Goal: Entertainment & Leisure: Browse casually

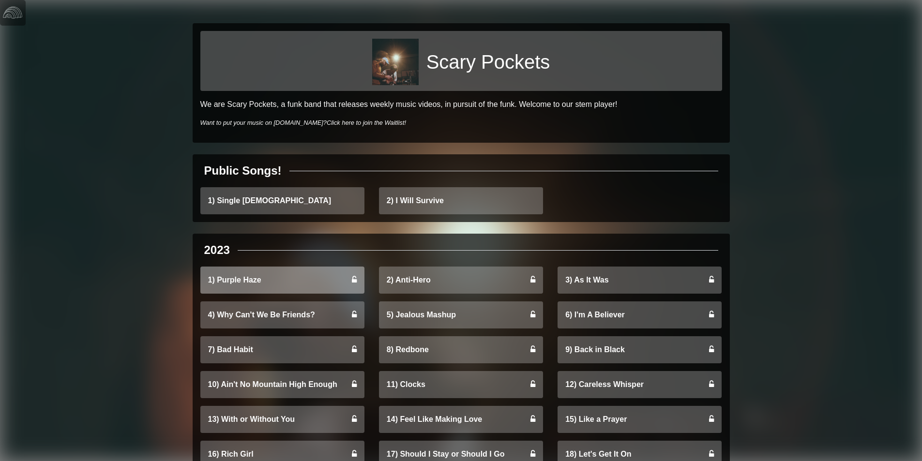
click at [318, 284] on link "1) Purple Haze" at bounding box center [282, 280] width 164 height 27
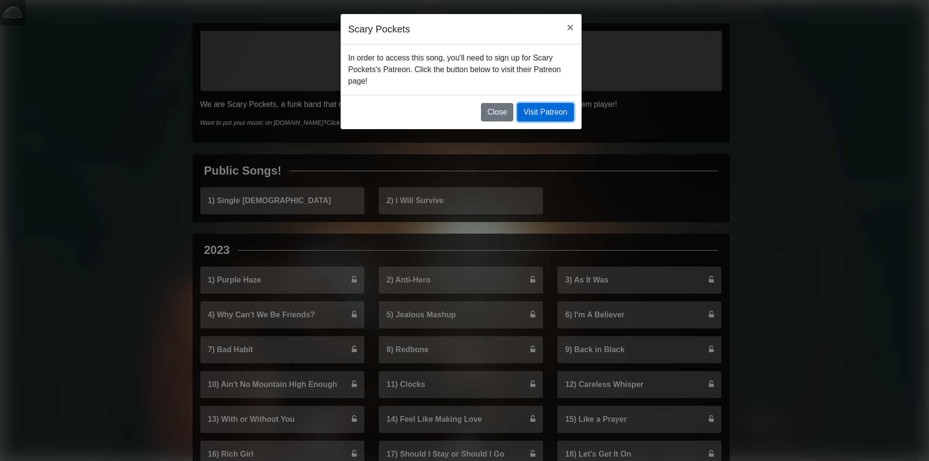
click at [557, 114] on link "Visit Patreon" at bounding box center [545, 112] width 56 height 18
click at [571, 27] on span "×" at bounding box center [570, 27] width 7 height 13
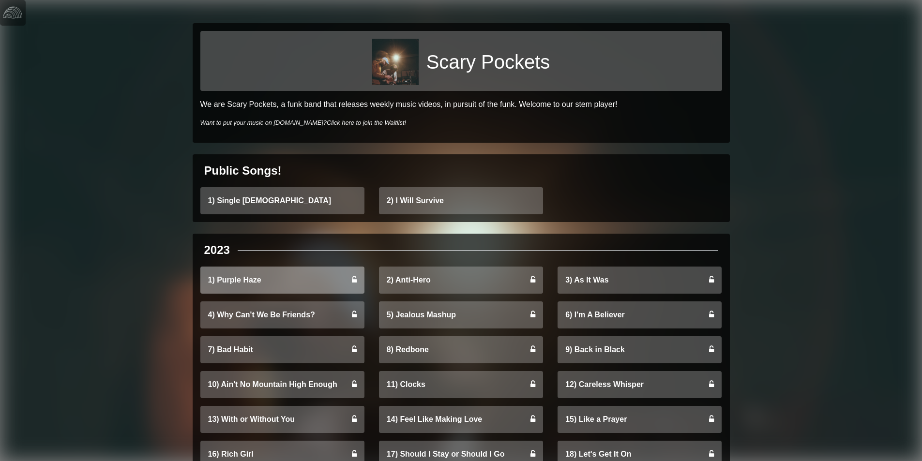
click at [353, 278] on icon at bounding box center [354, 280] width 5 height 8
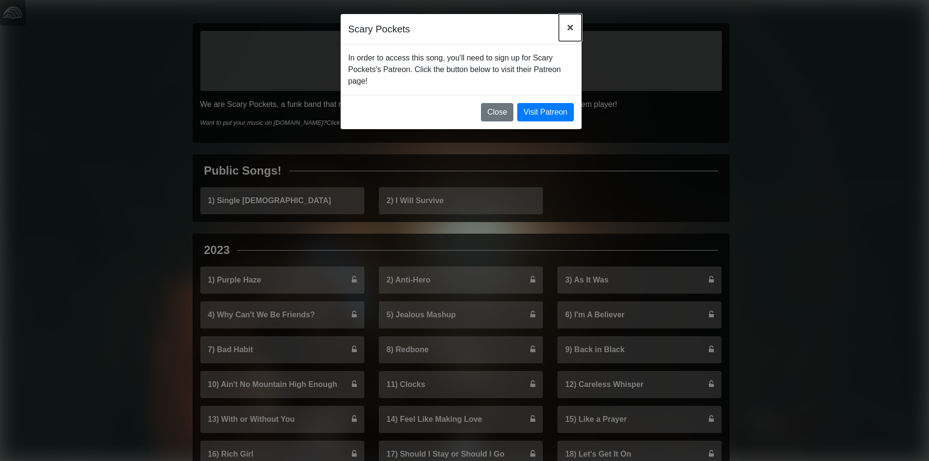
click at [569, 30] on span "×" at bounding box center [570, 27] width 7 height 13
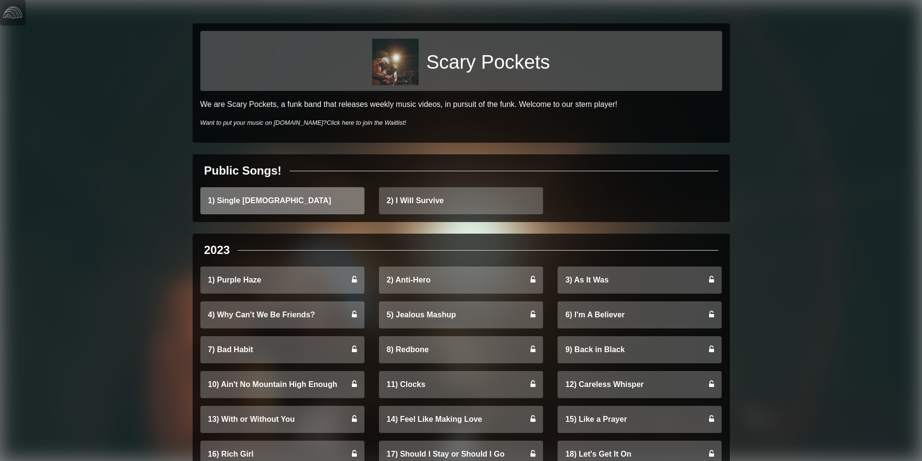
click at [302, 210] on link "1) Single [DEMOGRAPHIC_DATA]" at bounding box center [282, 200] width 164 height 27
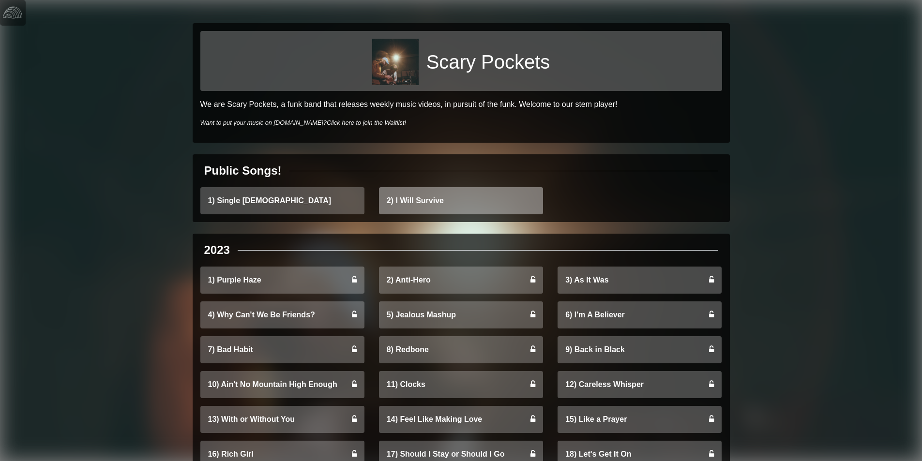
click at [403, 205] on link "2) I Will Survive" at bounding box center [461, 200] width 164 height 27
